Goal: Navigation & Orientation: Find specific page/section

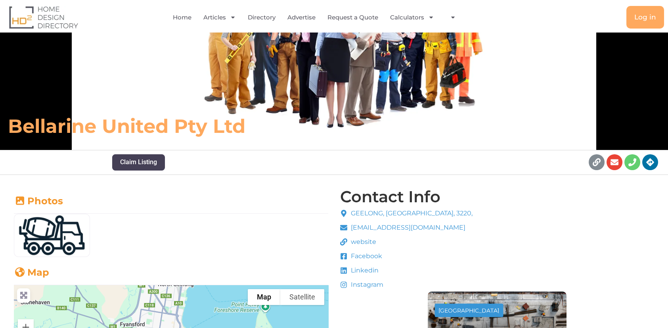
click at [362, 241] on span "website" at bounding box center [362, 242] width 27 height 10
